Goal: Check status: Check status

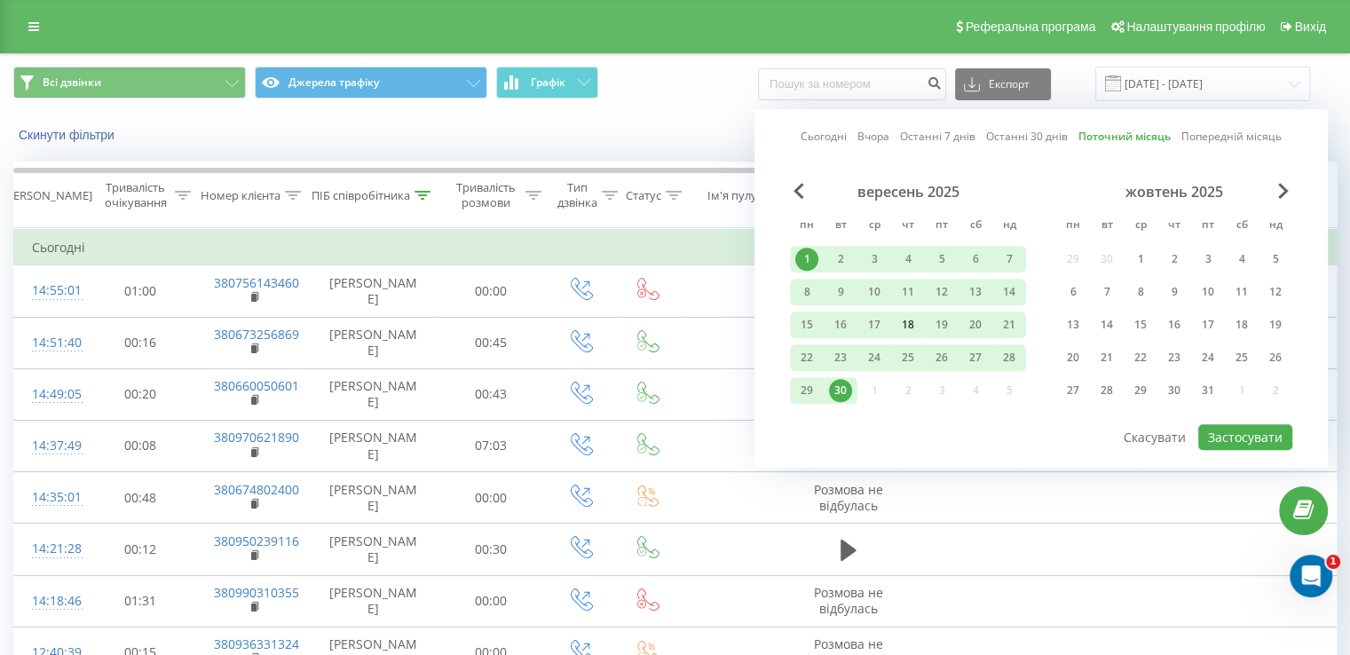
click at [912, 323] on div "18" at bounding box center [907, 324] width 23 height 23
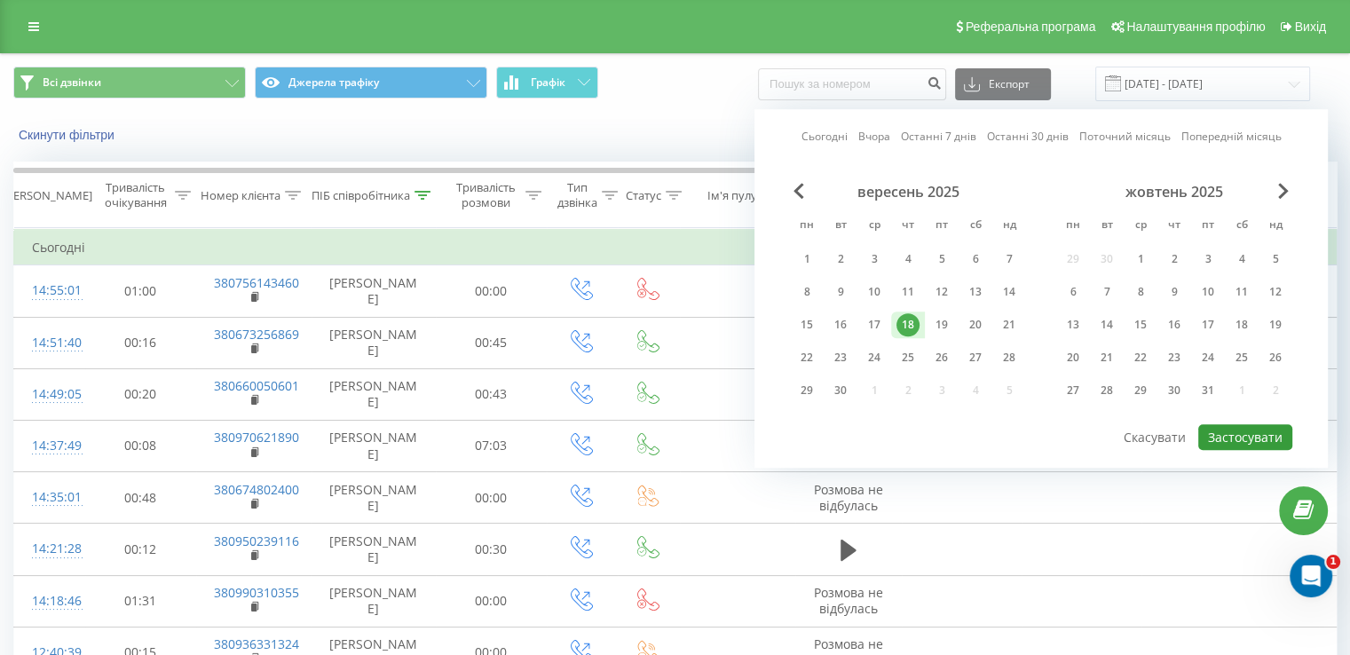
click at [1231, 430] on button "Застосувати" at bounding box center [1245, 437] width 94 height 26
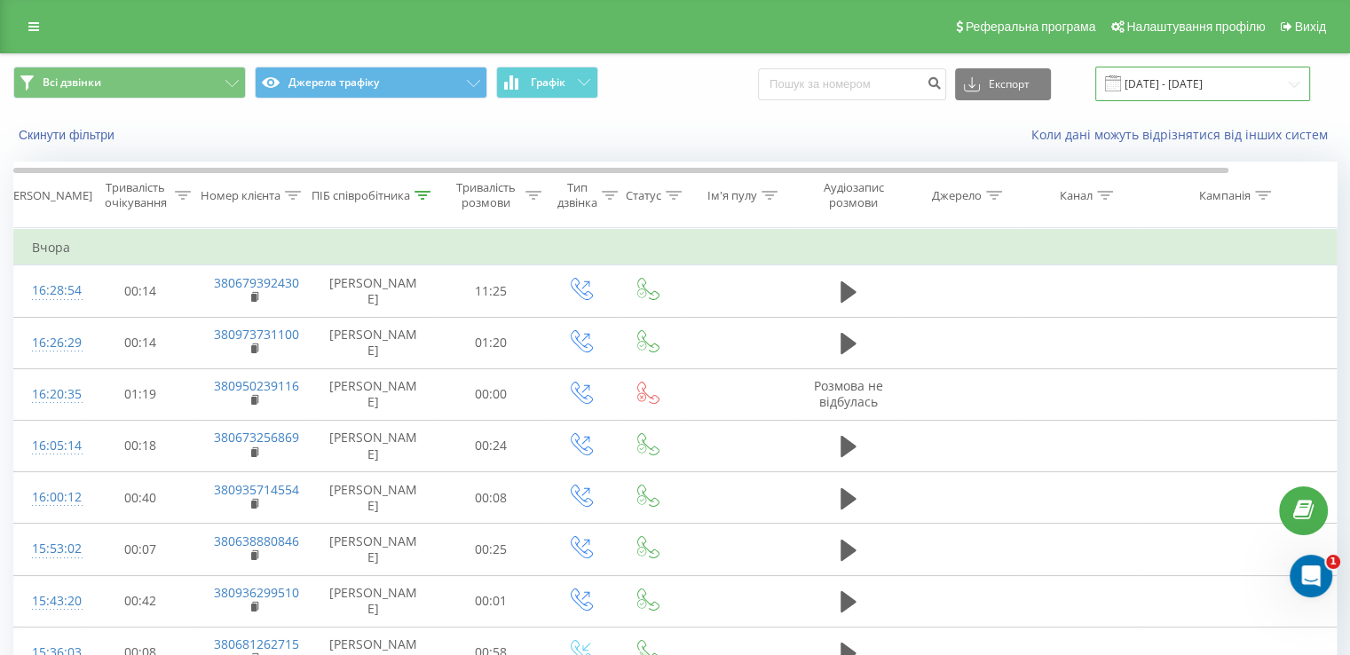
click at [1175, 85] on input "[DATE] - [DATE]" at bounding box center [1202, 84] width 215 height 35
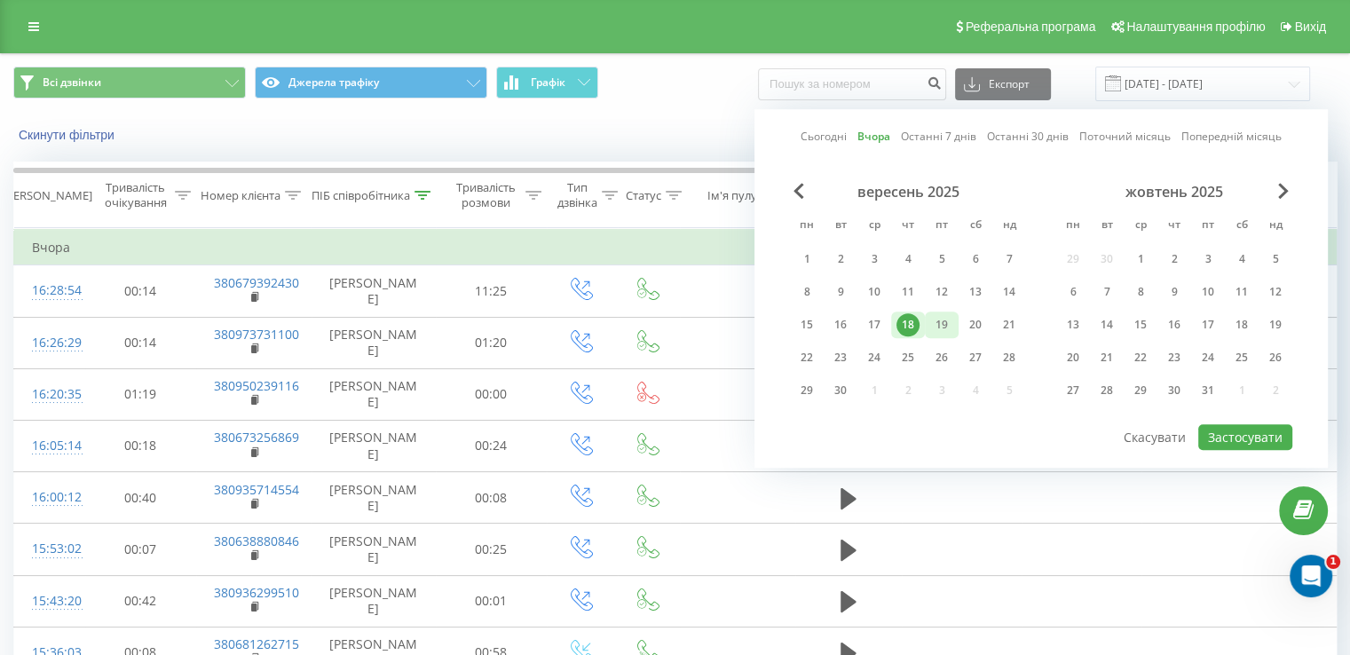
click at [946, 317] on div "19" at bounding box center [941, 324] width 23 height 23
click at [1259, 424] on button "Застосувати" at bounding box center [1245, 437] width 94 height 26
type input "[DATE] - [DATE]"
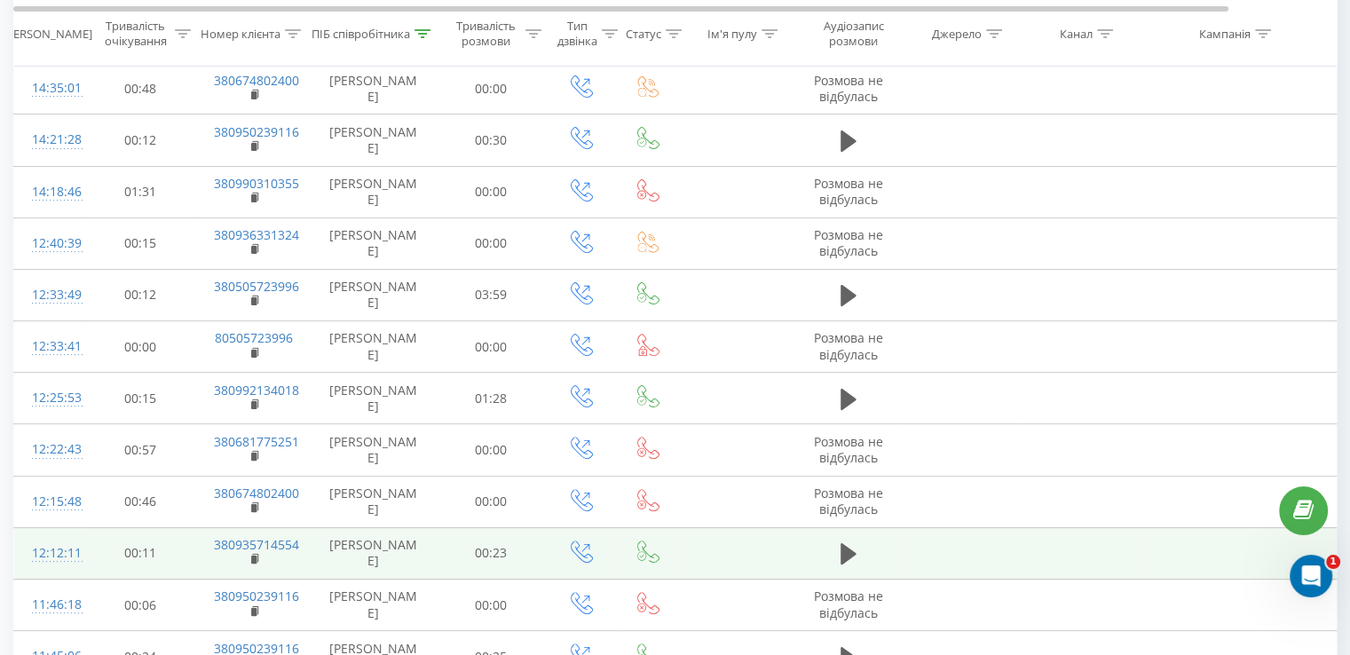
scroll to position [114, 0]
